Goal: Task Accomplishment & Management: Use online tool/utility

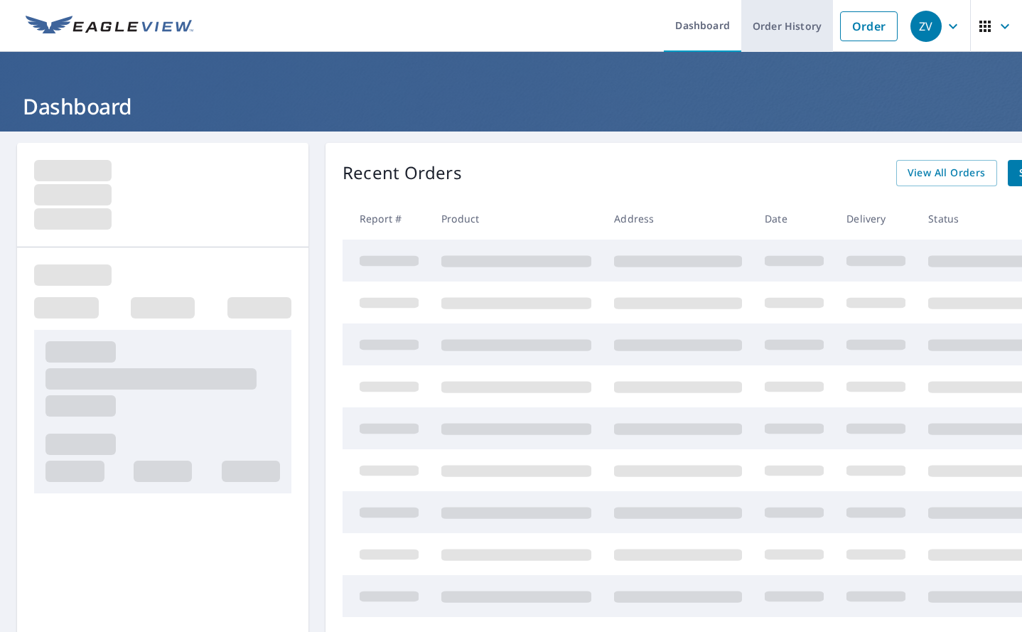
click at [788, 21] on link "Order History" at bounding box center [787, 26] width 92 height 52
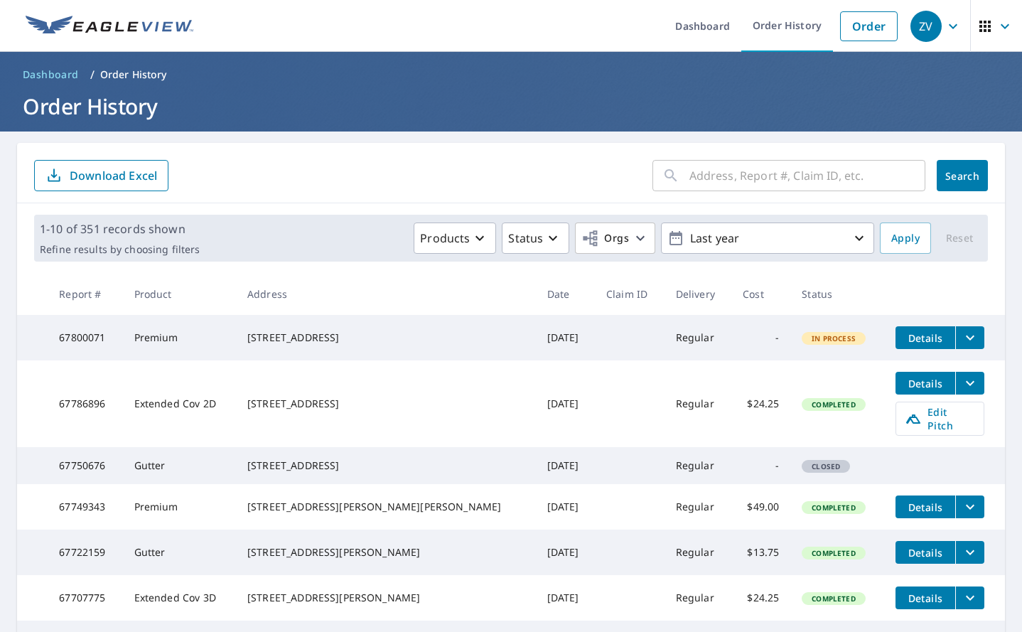
scroll to position [71, 0]
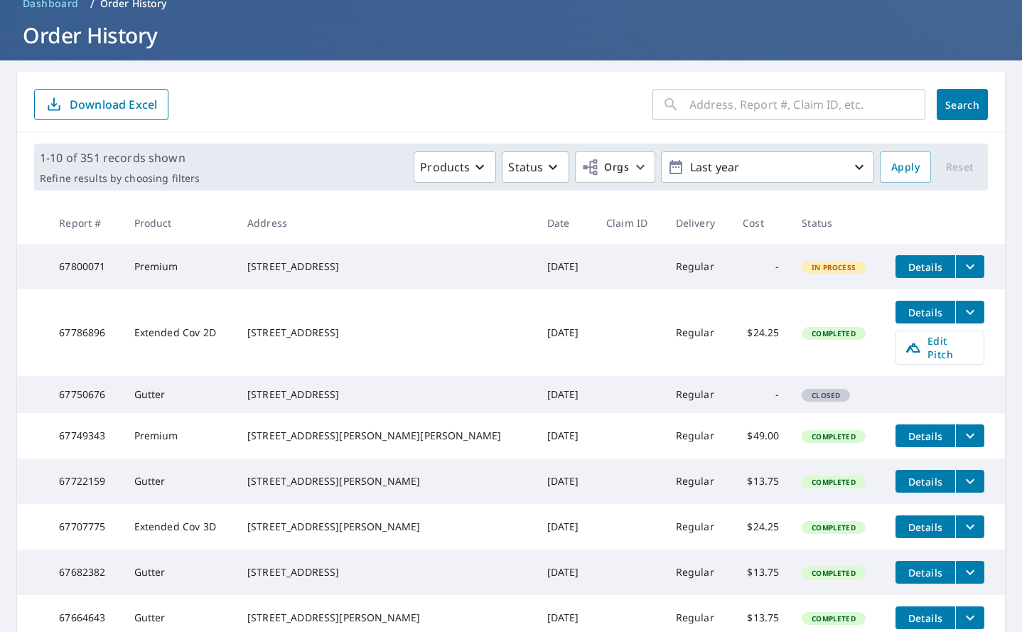
drag, startPoint x: 360, startPoint y: 339, endPoint x: 288, endPoint y: 325, distance: 72.3
click at [280, 328] on div "311 S Sangamon St Lincoln, IL 62656" at bounding box center [385, 332] width 277 height 14
drag, startPoint x: 290, startPoint y: 325, endPoint x: 277, endPoint y: 323, distance: 13.0
click at [276, 325] on div "311 S Sangamon St Lincoln, IL 62656" at bounding box center [385, 332] width 277 height 14
drag, startPoint x: 275, startPoint y: 325, endPoint x: 372, endPoint y: 340, distance: 97.9
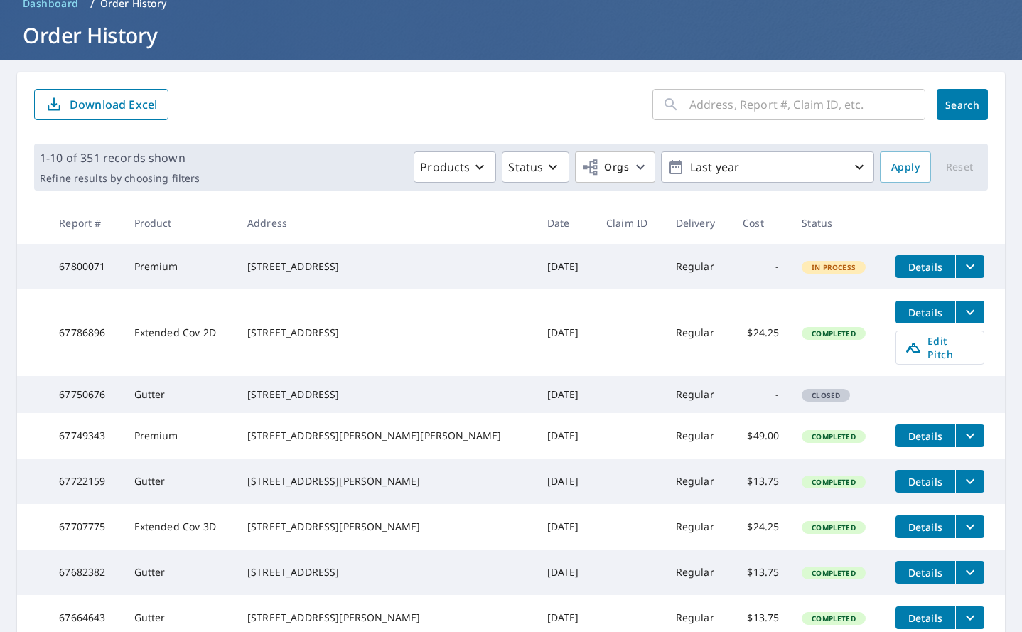
click at [372, 340] on td "311 S Sangamon St Lincoln, IL 62656" at bounding box center [386, 332] width 300 height 87
copy div "311 S Sangamon St Lincoln, IL 62656"
click at [904, 355] on span "Edit Pitch" at bounding box center [939, 347] width 70 height 27
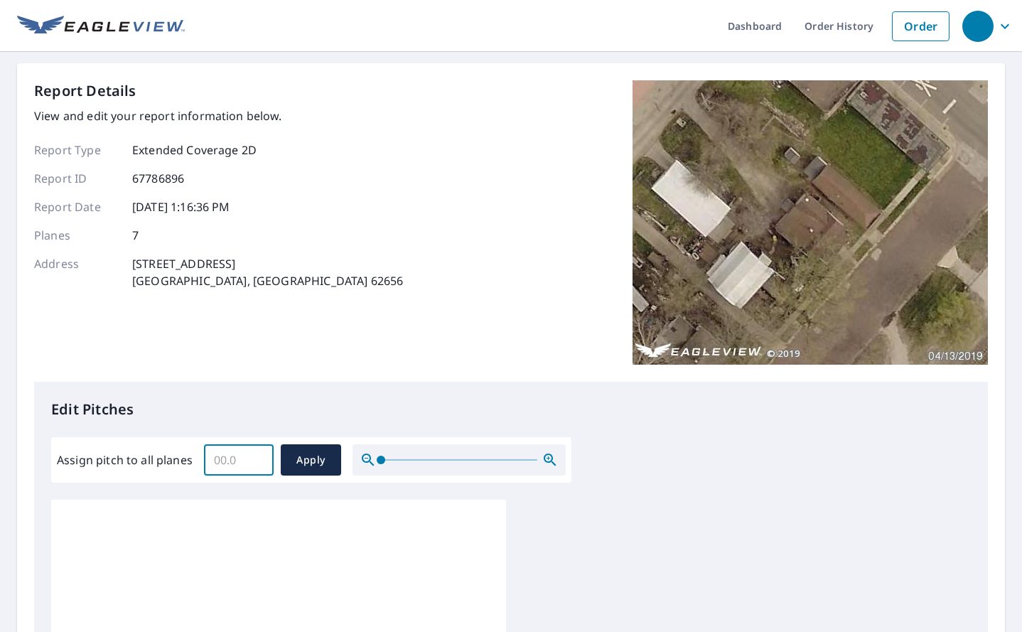
click at [219, 463] on input "Assign pitch to all planes" at bounding box center [239, 460] width 70 height 40
type input "8.0"
click at [305, 463] on span "Apply" at bounding box center [311, 460] width 38 height 18
type input "8.0"
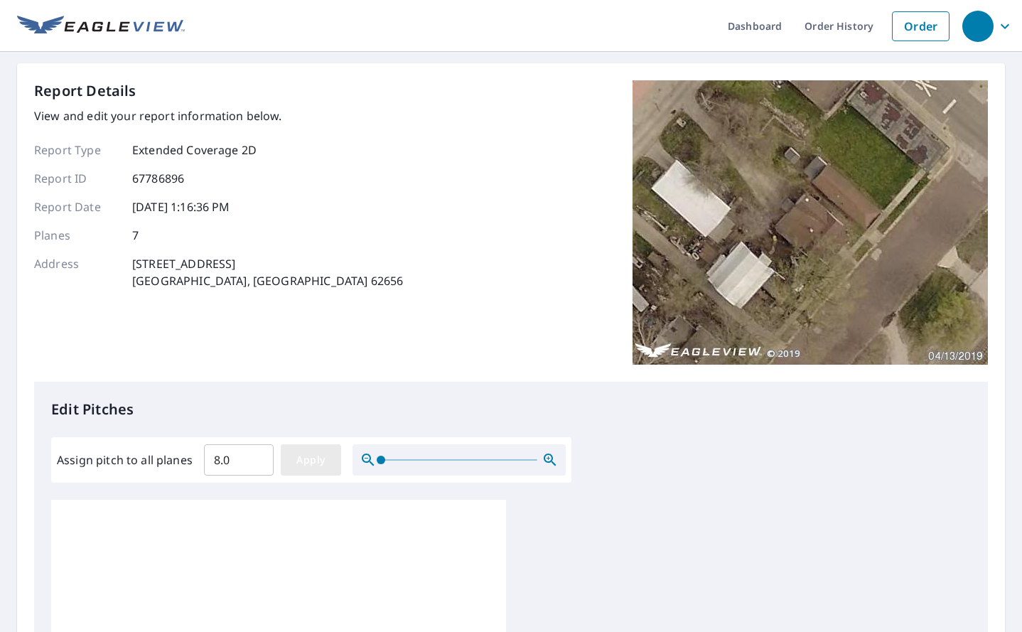
type input "8.0"
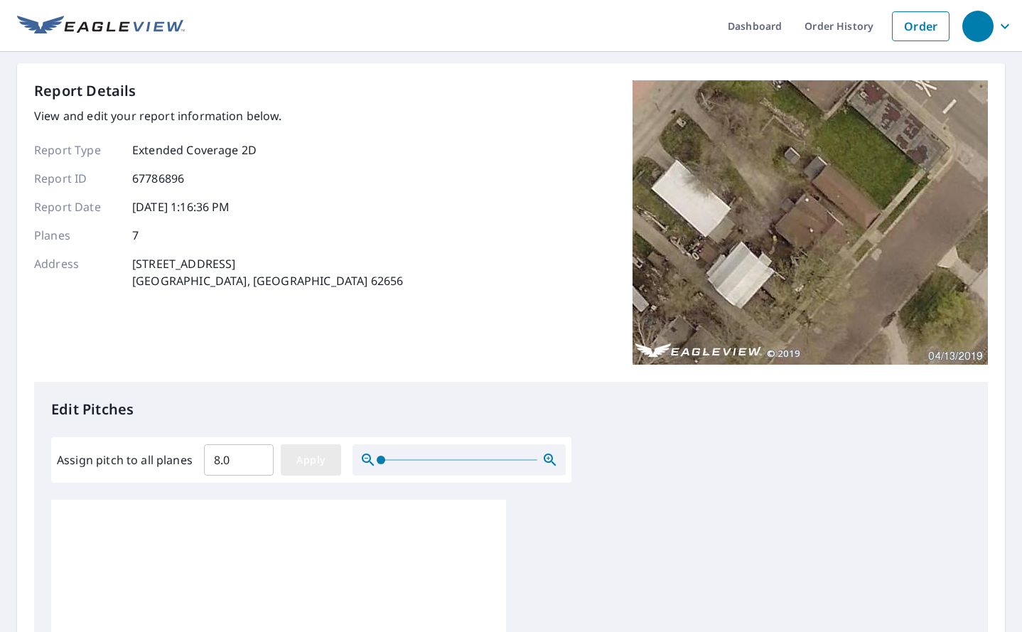
click at [320, 465] on span "Apply" at bounding box center [311, 460] width 38 height 18
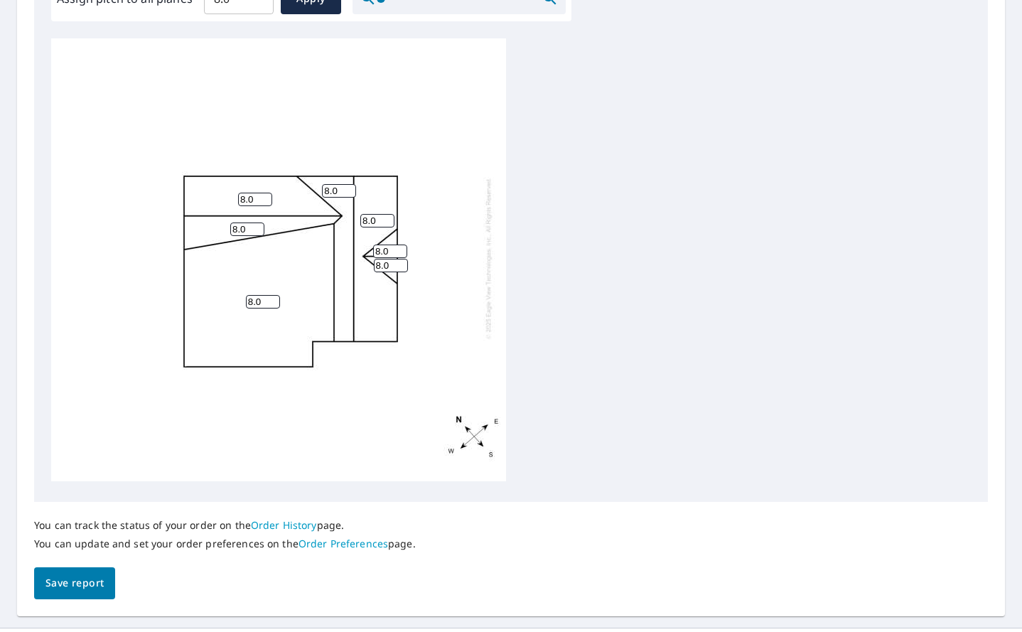
scroll to position [493, 0]
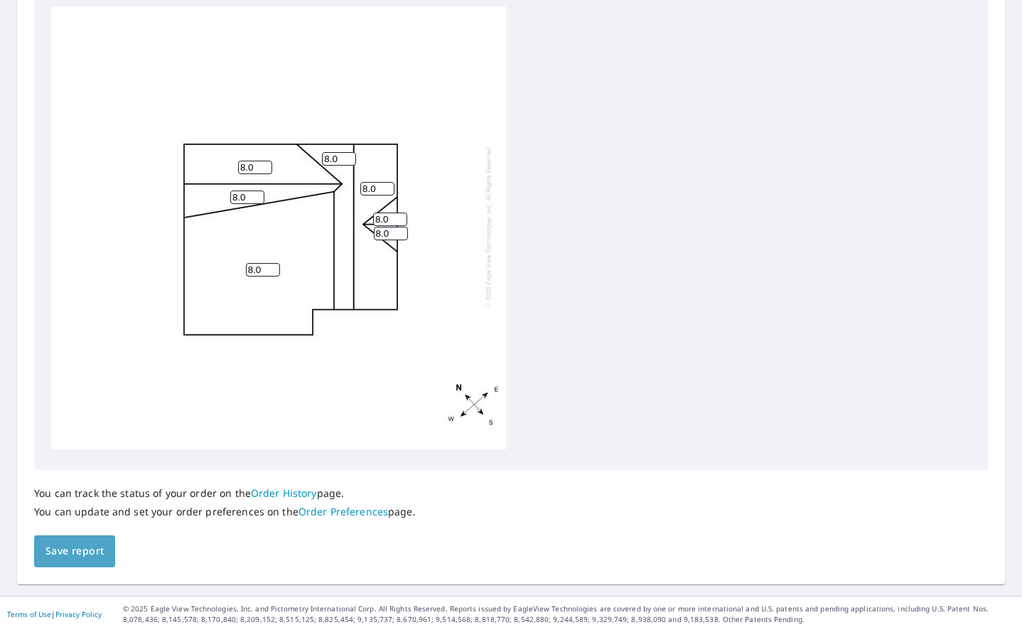
click at [53, 547] on span "Save report" at bounding box center [74, 551] width 58 height 18
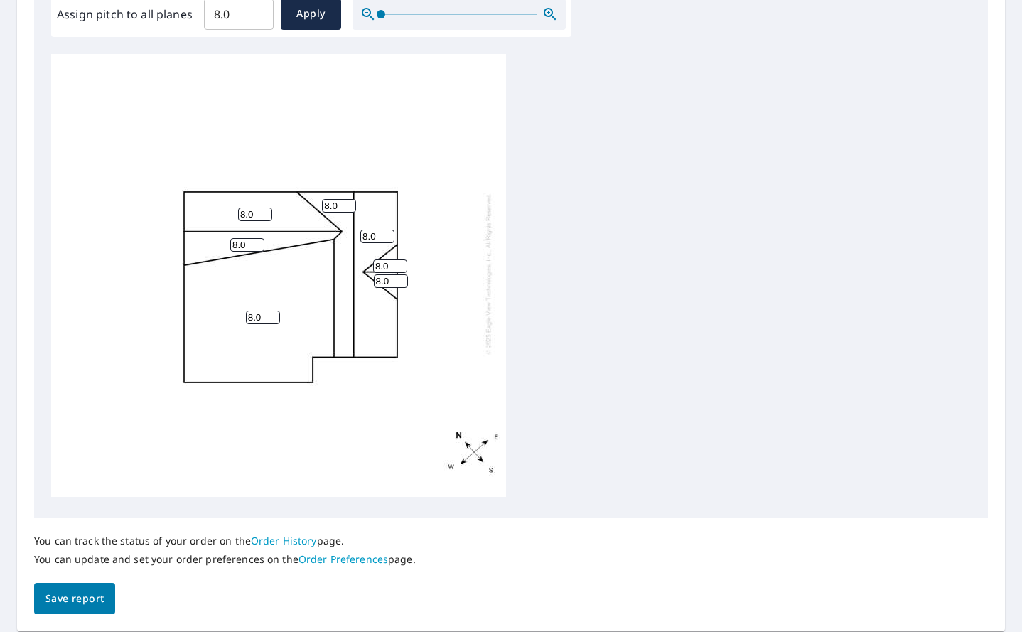
scroll to position [544, 0]
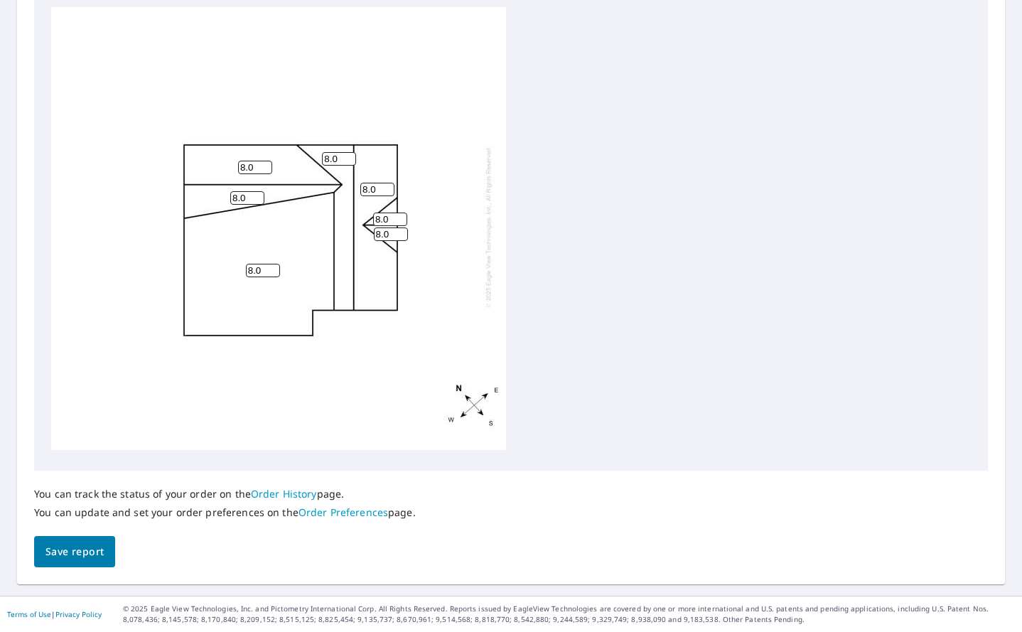
click at [88, 556] on span "Save report" at bounding box center [74, 552] width 58 height 18
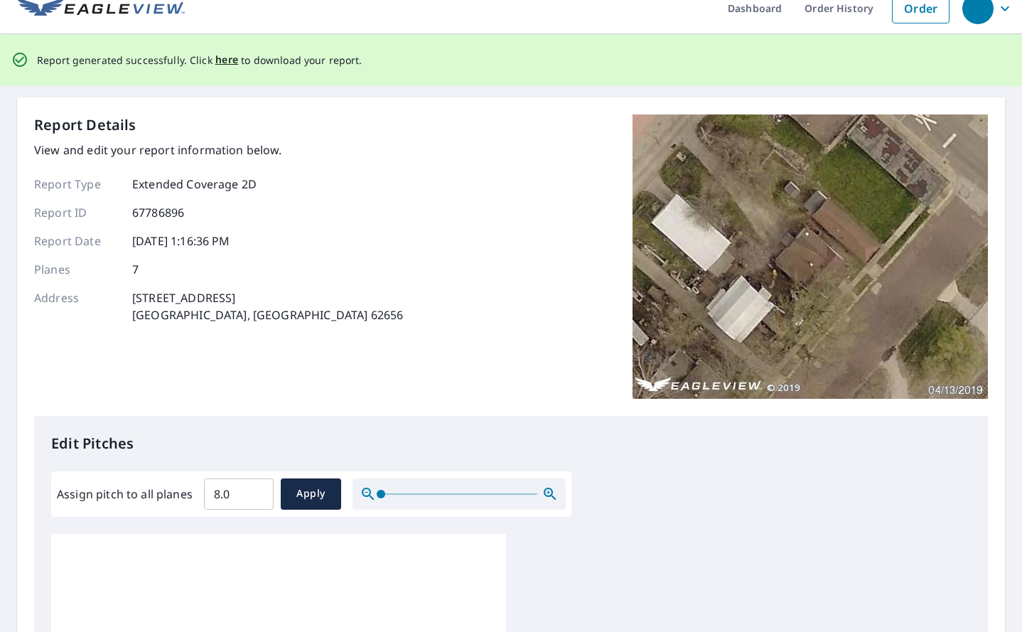
scroll to position [0, 0]
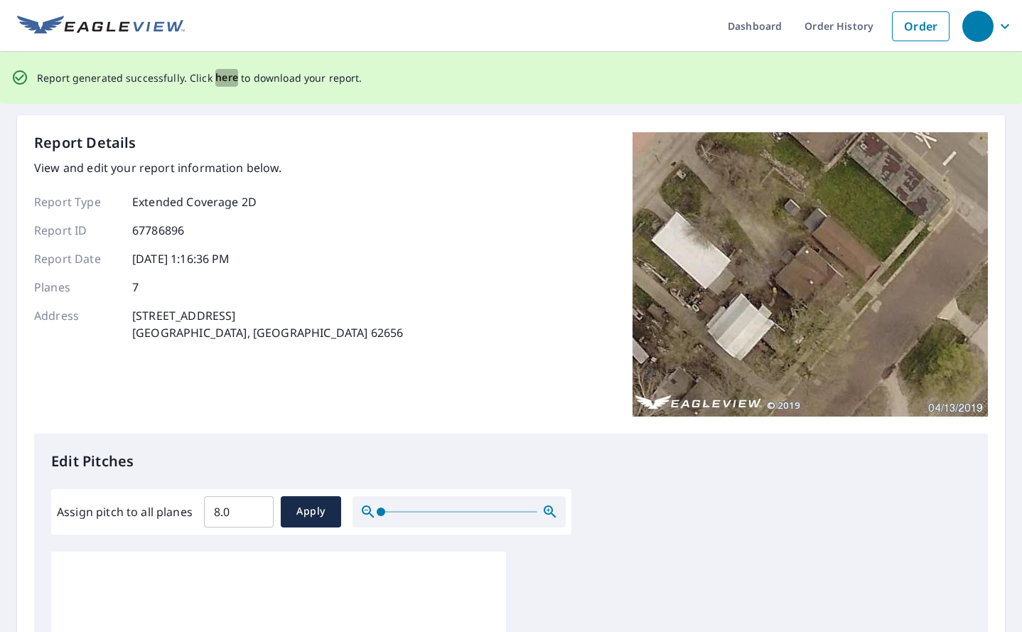
click at [217, 77] on span "here" at bounding box center [226, 78] width 23 height 18
